Goal: Task Accomplishment & Management: Use online tool/utility

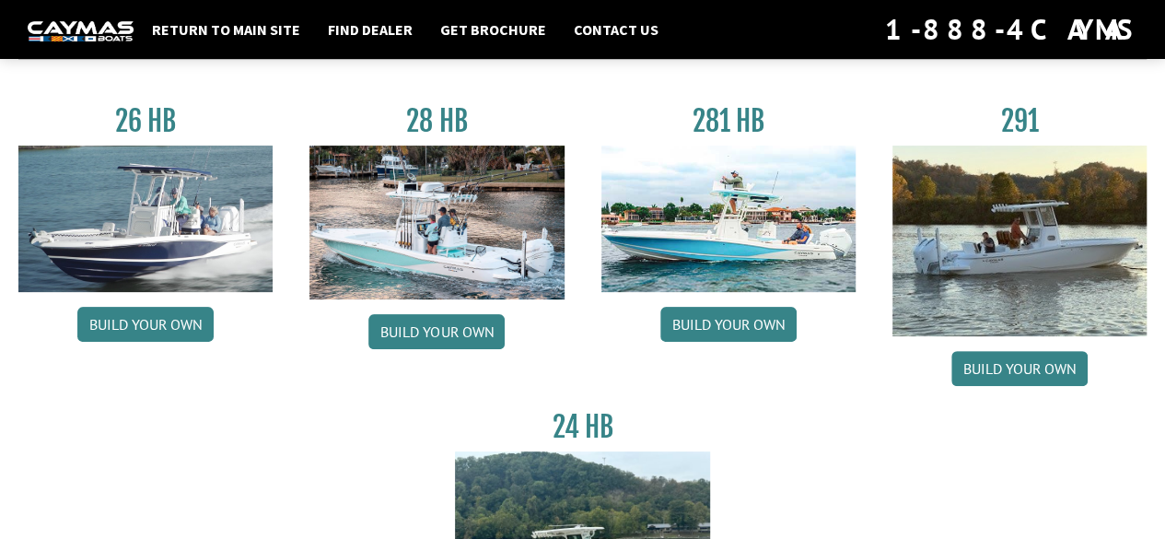
scroll to position [115, 0]
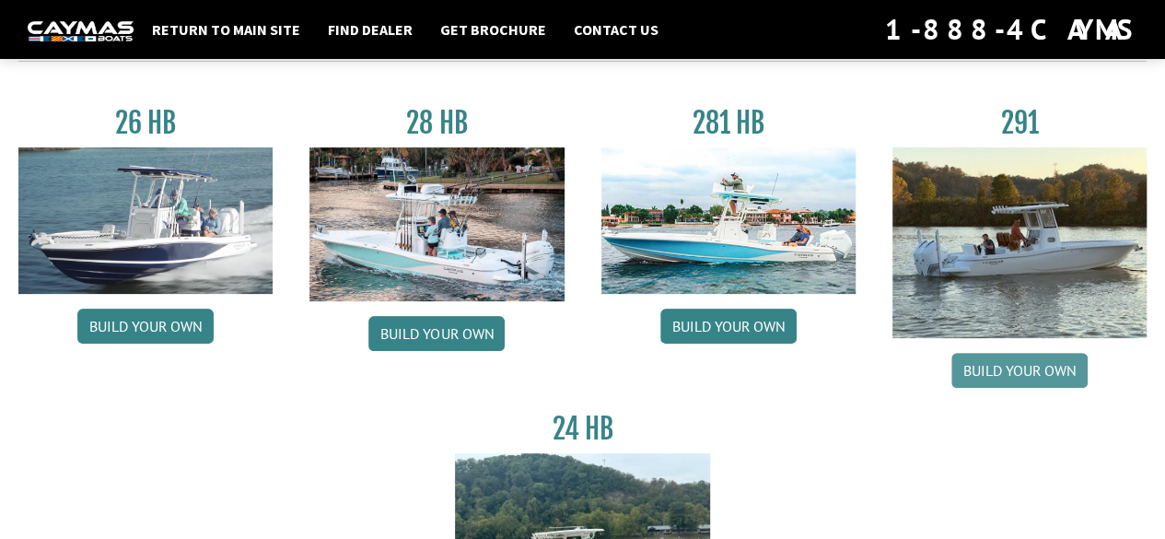
click at [1047, 369] on link "Build your own" at bounding box center [1020, 370] width 136 height 35
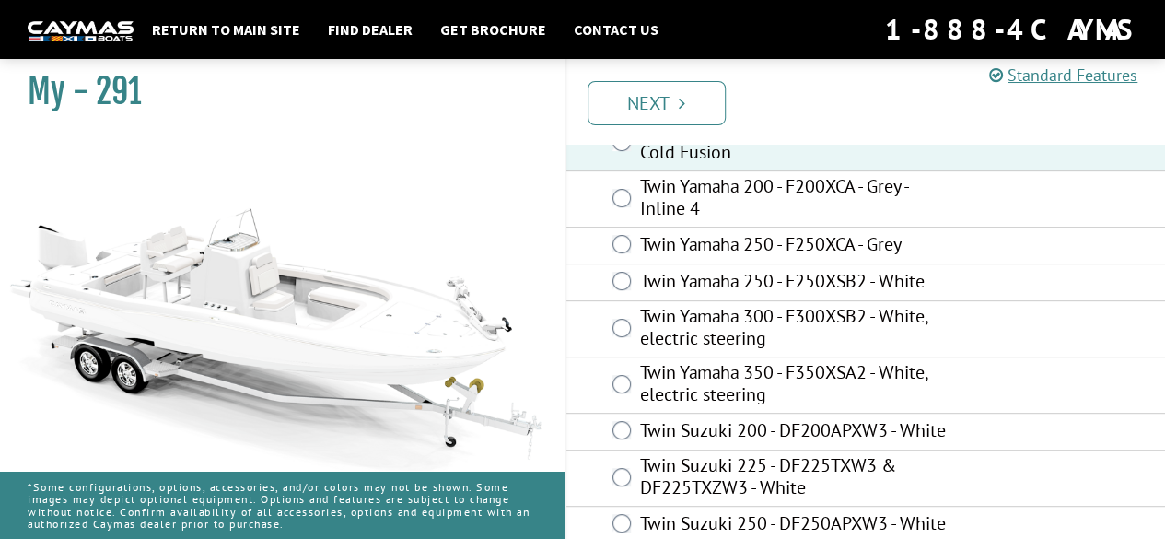
scroll to position [271, 0]
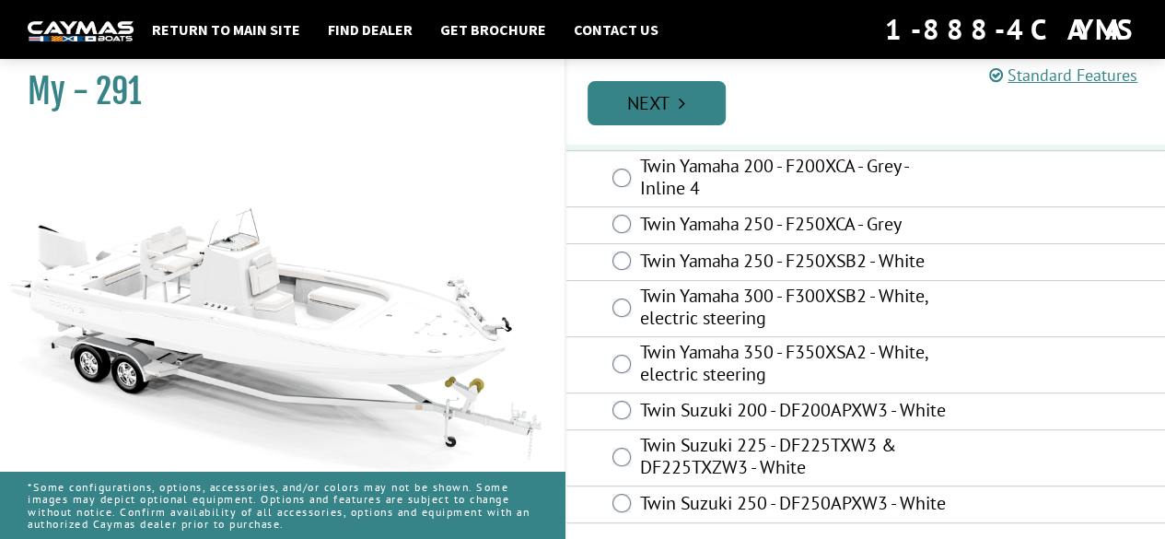
click at [689, 106] on link "Next" at bounding box center [657, 103] width 138 height 44
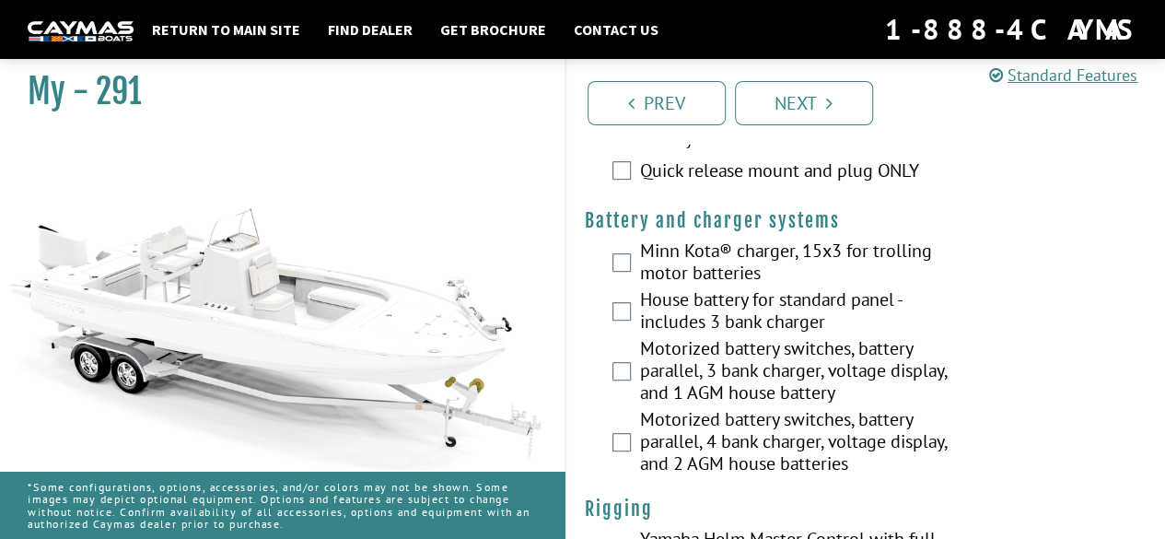
scroll to position [362, 0]
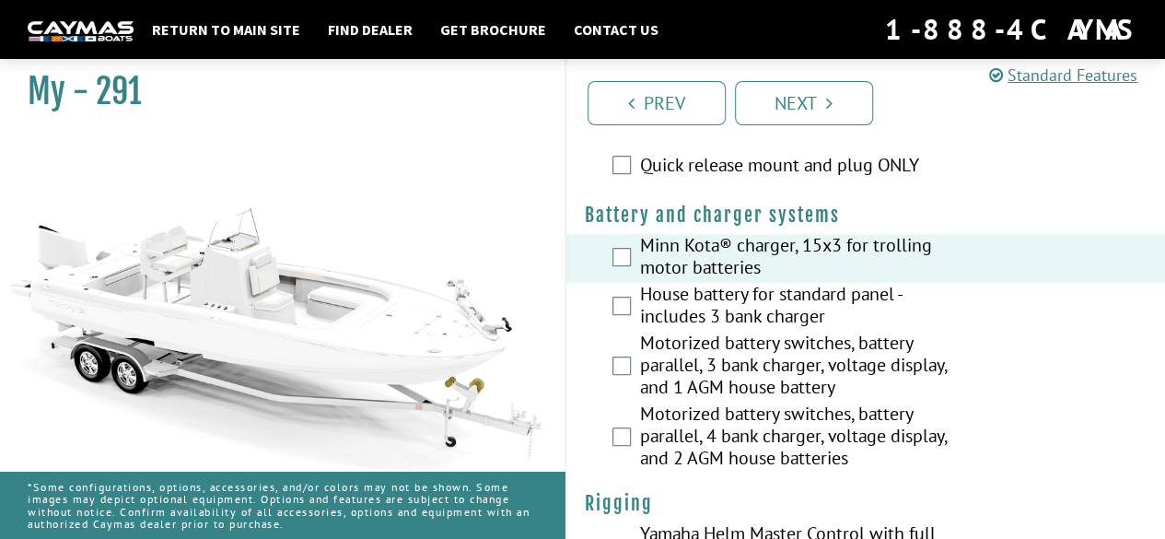
click at [715, 462] on div "Motorized battery switches, battery parallel, 4 bank charger, voltage display, …" at bounding box center [867, 438] width 600 height 71
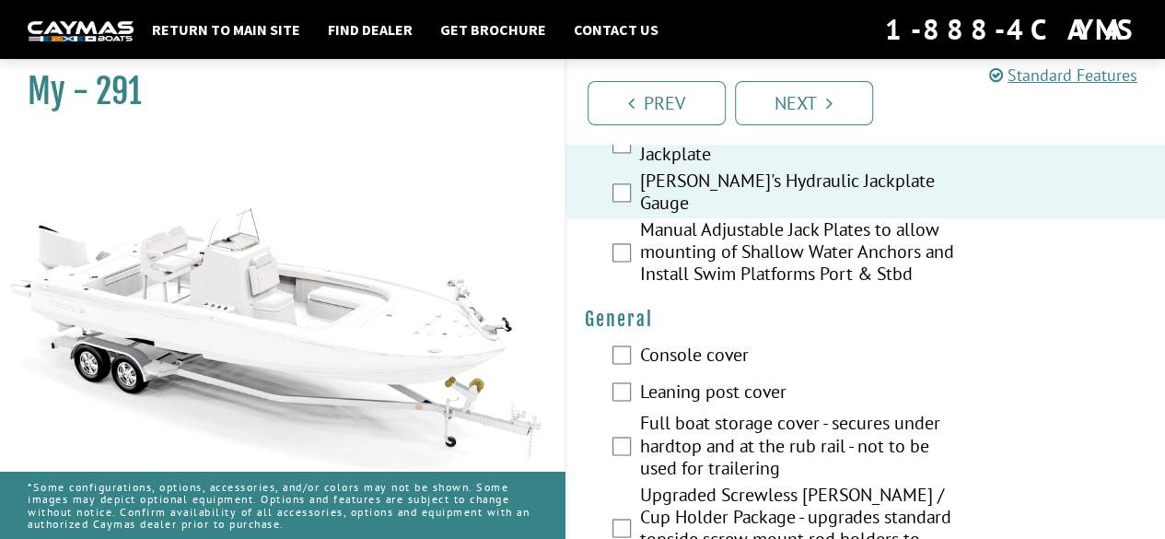
scroll to position [1347, 0]
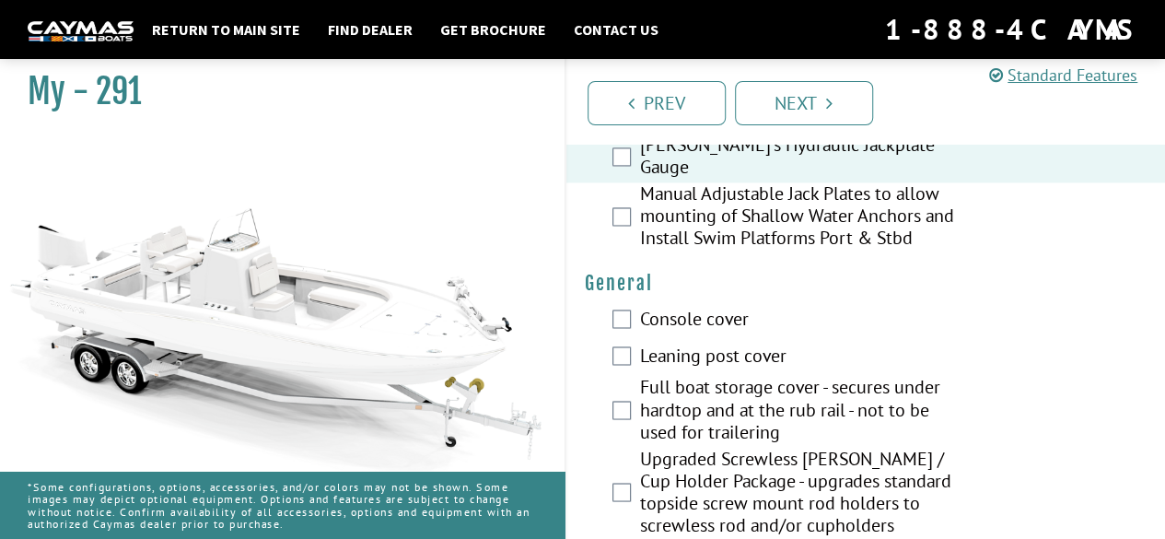
click at [625, 303] on div "Console cover" at bounding box center [867, 320] width 600 height 37
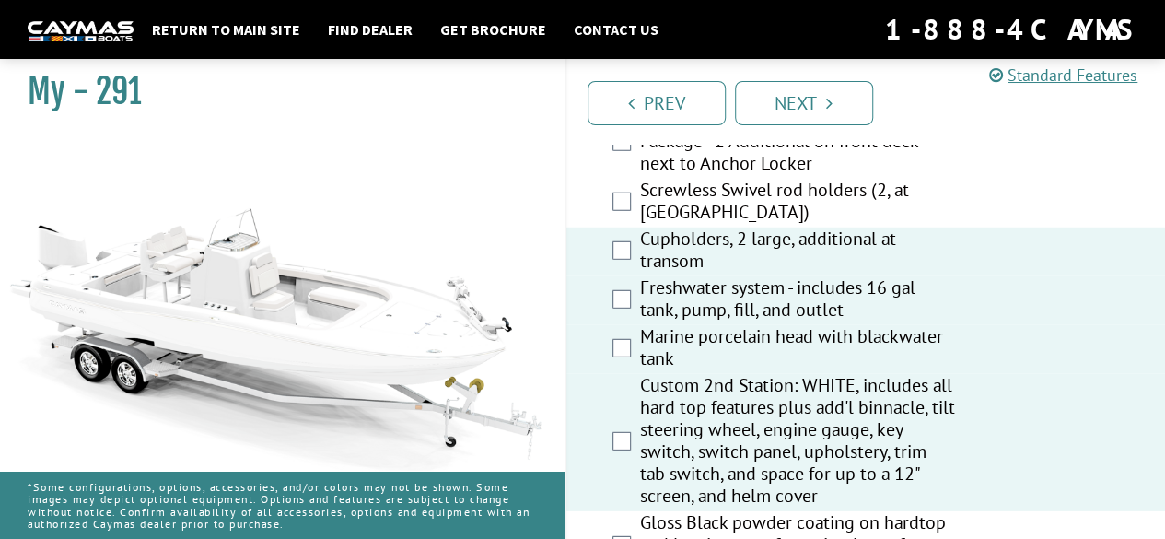
scroll to position [2374, 0]
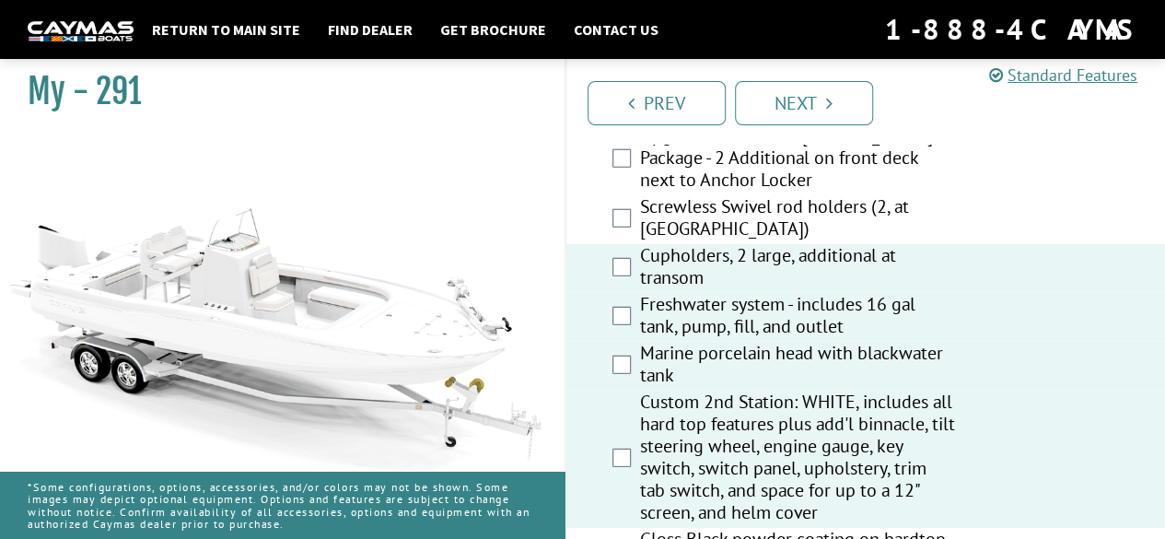
click at [619, 202] on div "Screwless Swivel rod holders (2, at transom corners)" at bounding box center [867, 219] width 600 height 49
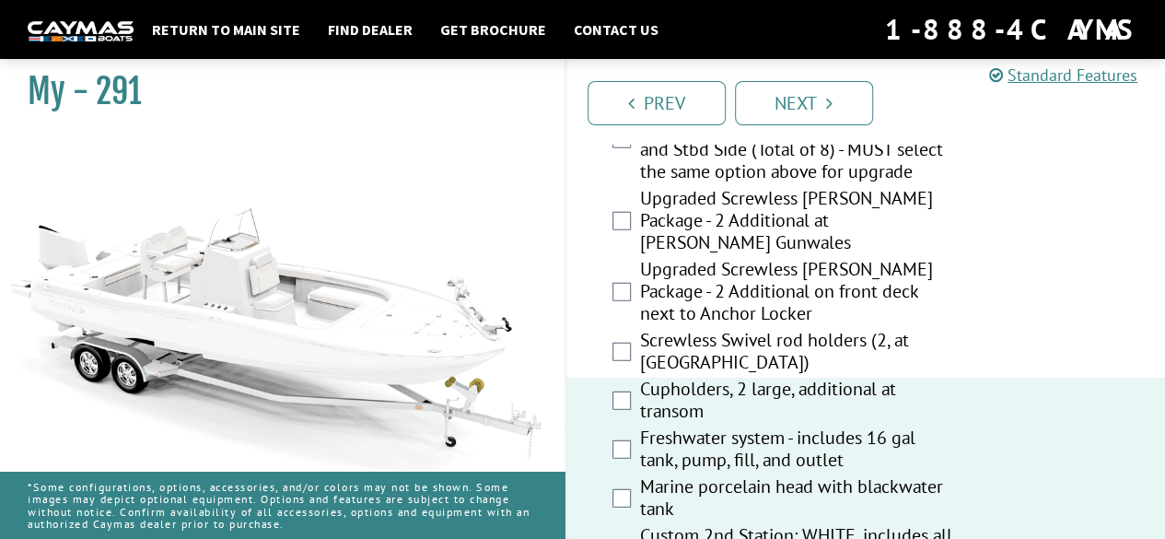
scroll to position [2240, 0]
click at [634, 202] on div "Upgraded Screwless Rod Holder Package - 2 Additional at Stern Gunwales" at bounding box center [867, 223] width 600 height 71
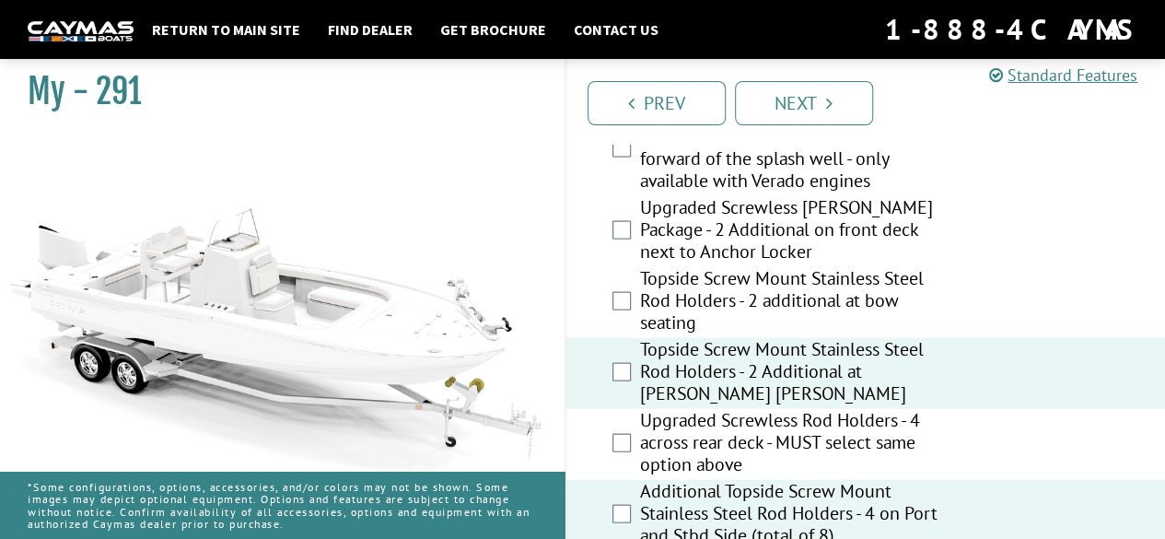
scroll to position [1778, 0]
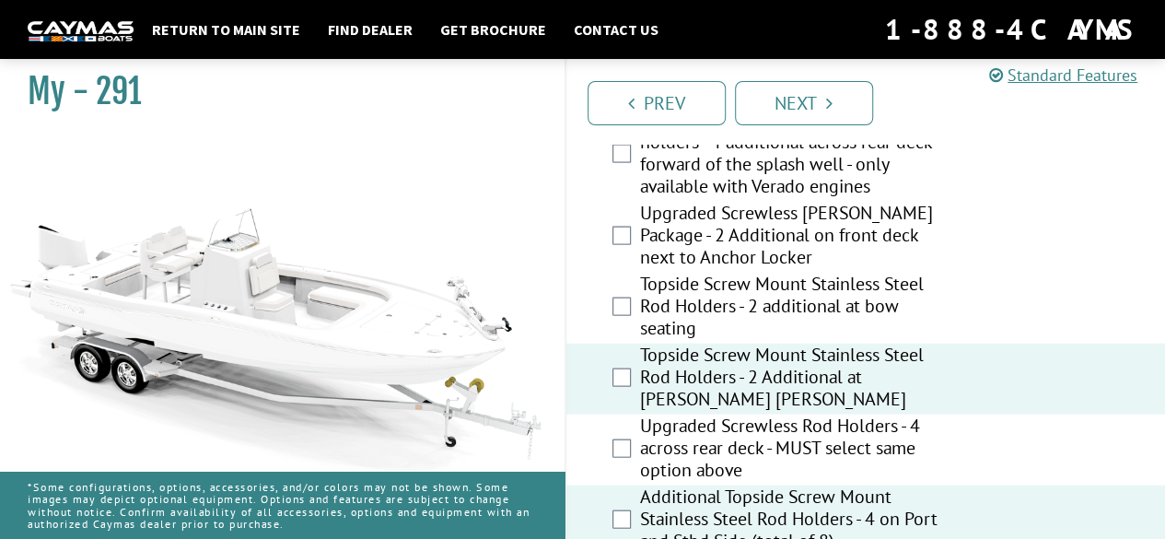
click at [629, 221] on div "Upgraded Screwless Rod Holder Package - 2 Additional on front deck next to Anch…" at bounding box center [867, 237] width 600 height 71
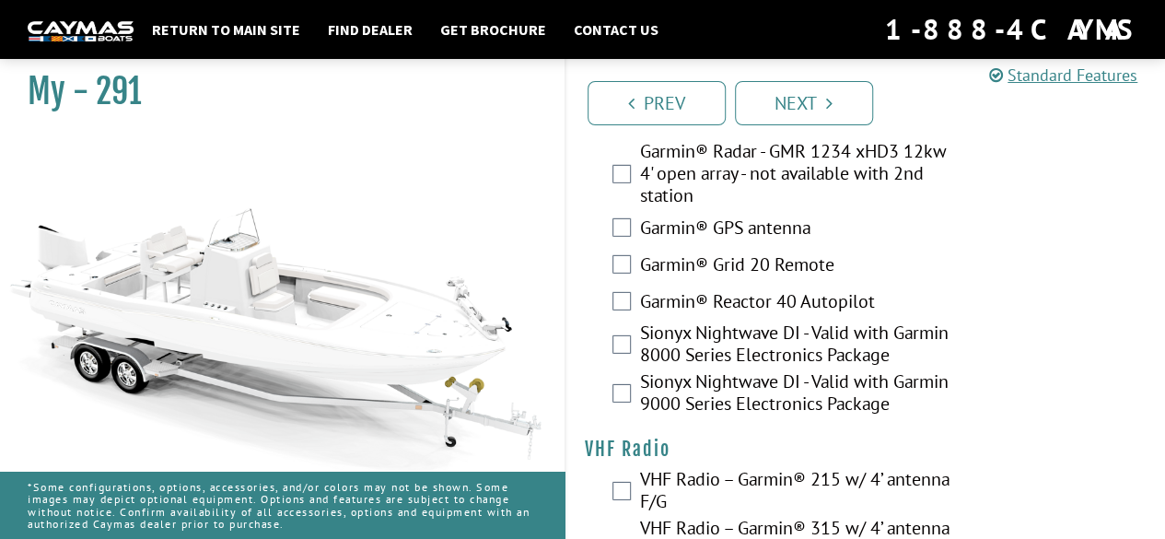
scroll to position [6388, 0]
